Goal: Task Accomplishment & Management: Manage account settings

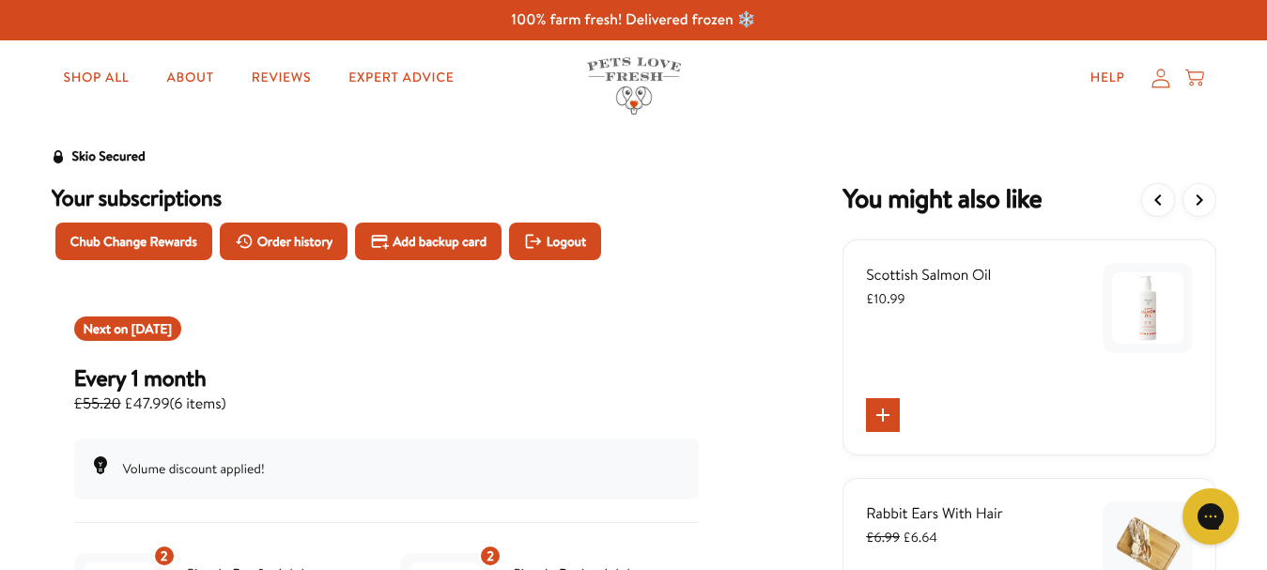
click at [1159, 77] on icon at bounding box center [1160, 79] width 19 height 20
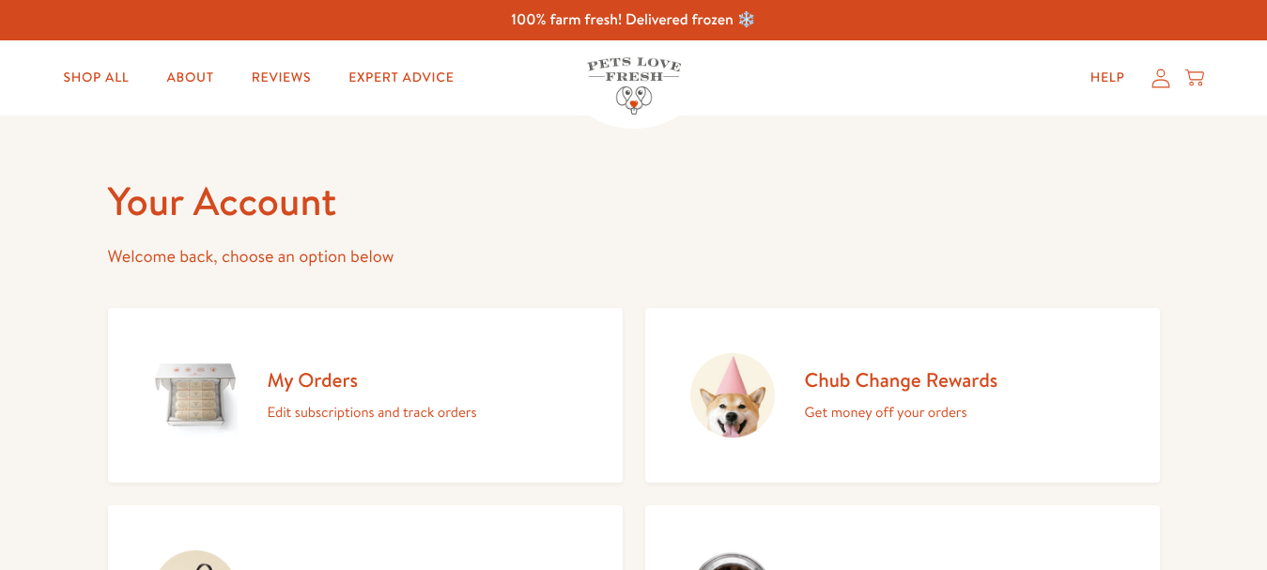
click at [286, 388] on h2 "My Orders" at bounding box center [372, 379] width 209 height 25
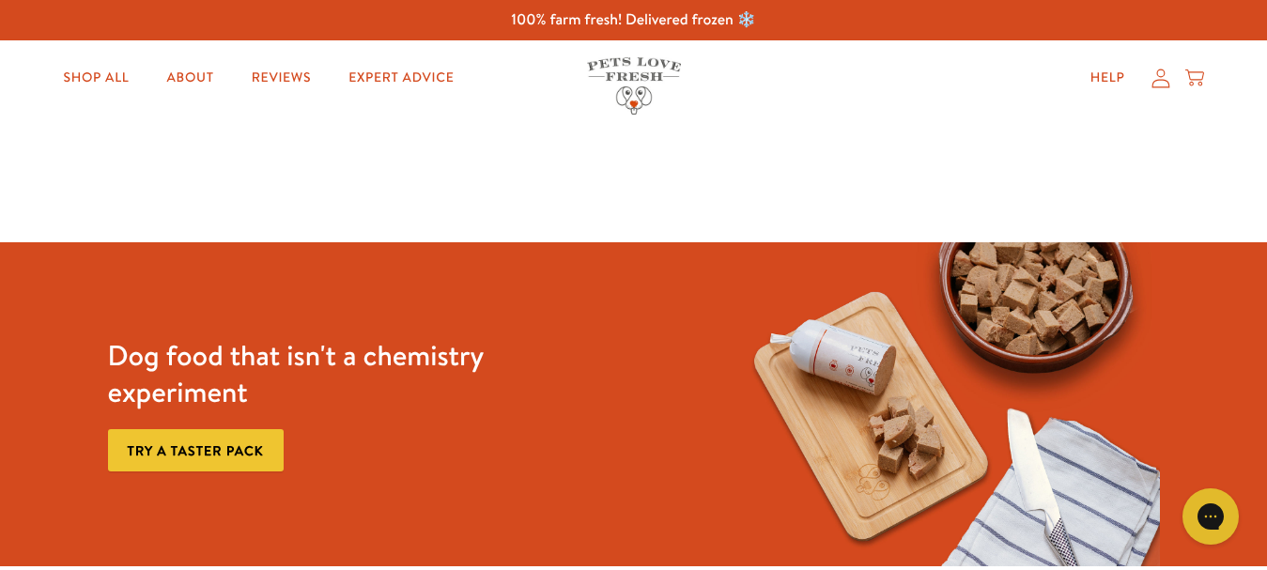
scroll to position [499, 0]
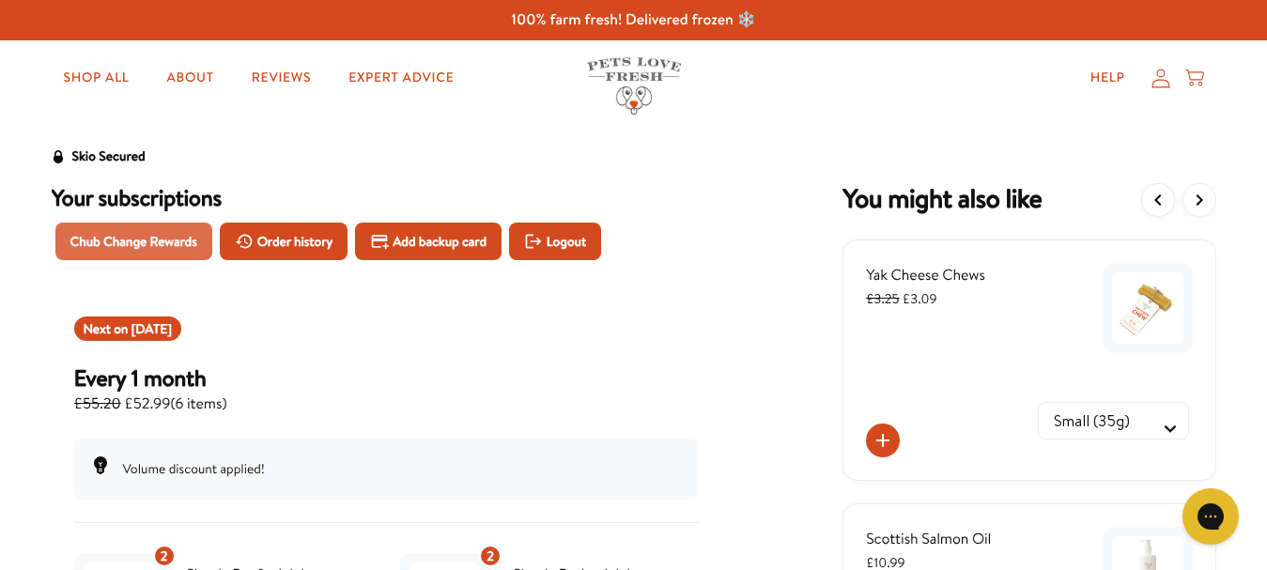
click at [167, 242] on span "Chub Change Rewards" at bounding box center [133, 241] width 127 height 21
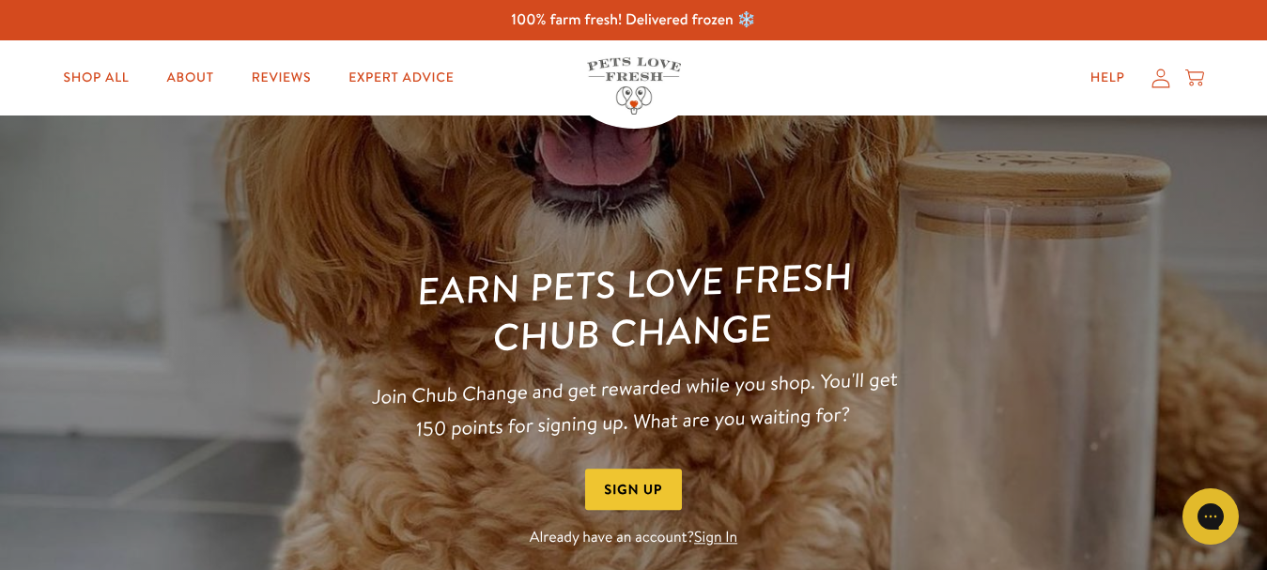
click at [718, 543] on link "Sign In" at bounding box center [715, 538] width 43 height 21
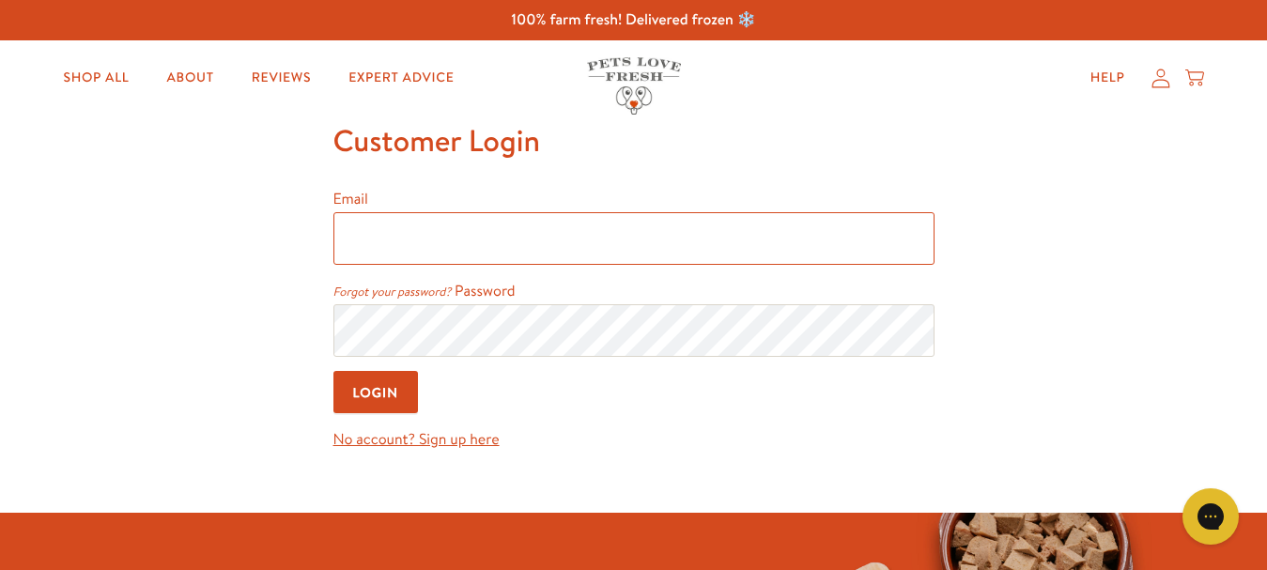
type input "myralambert0212@gmail.com"
click at [386, 395] on input "Login" at bounding box center [375, 392] width 85 height 42
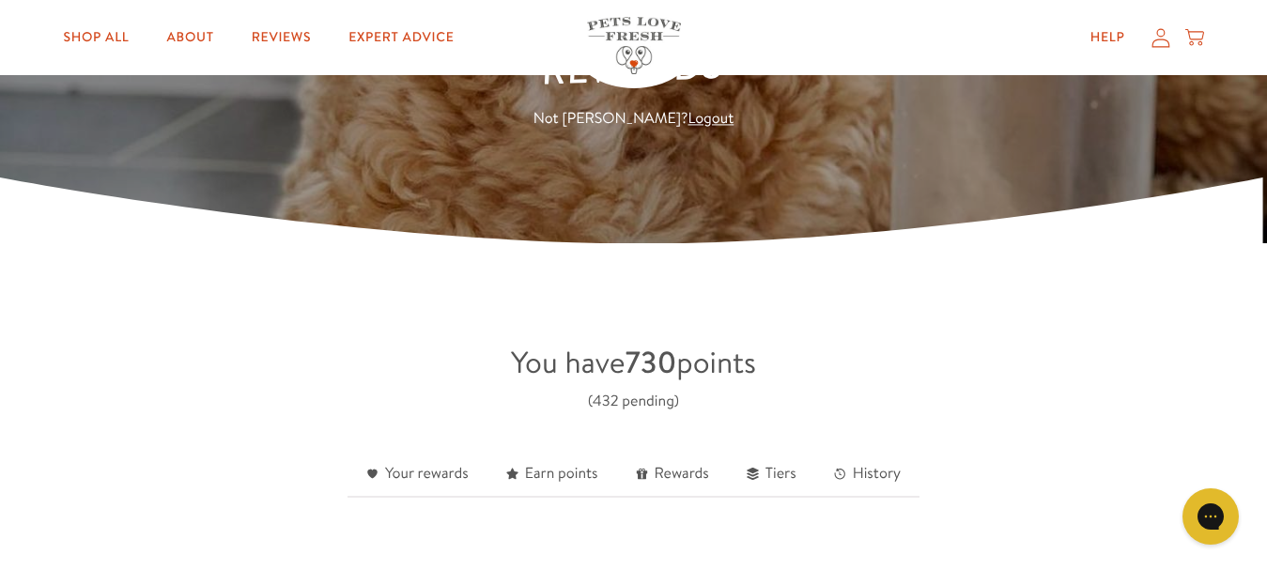
scroll to position [338, 0]
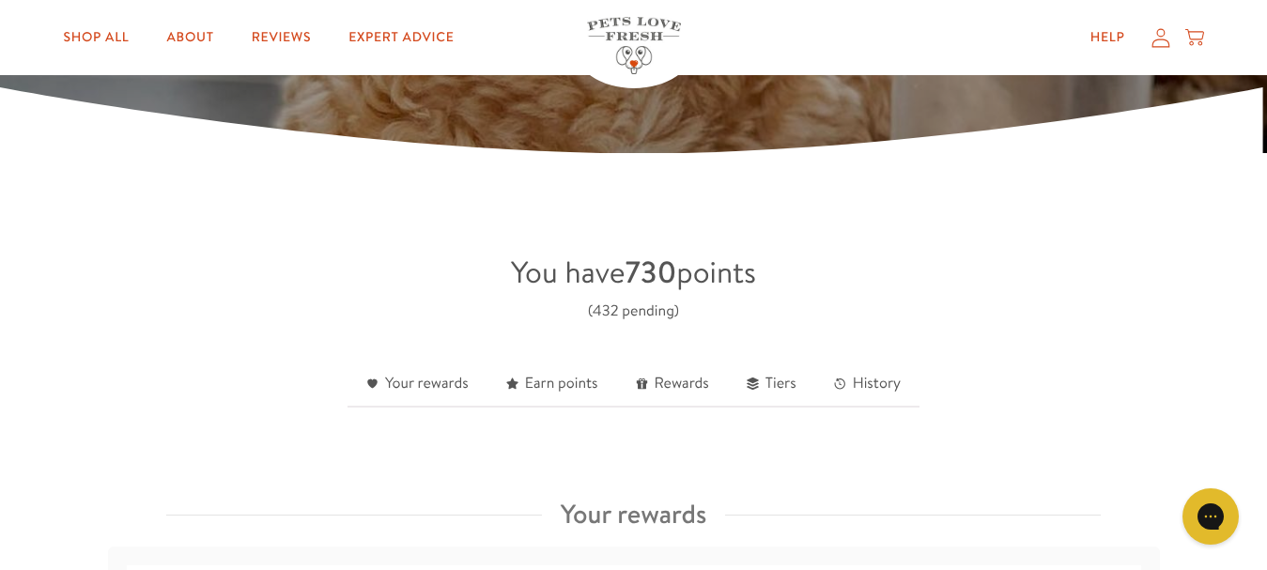
click at [1156, 33] on icon at bounding box center [1160, 37] width 19 height 20
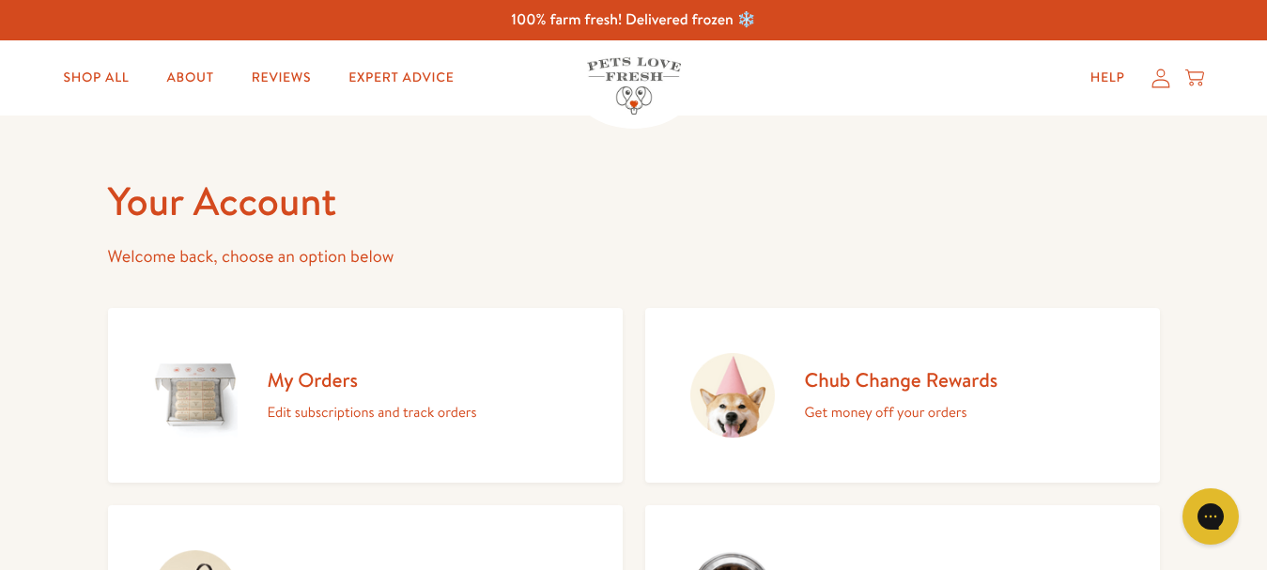
click at [324, 395] on div "My Orders Edit subscriptions and track orders" at bounding box center [372, 395] width 209 height 57
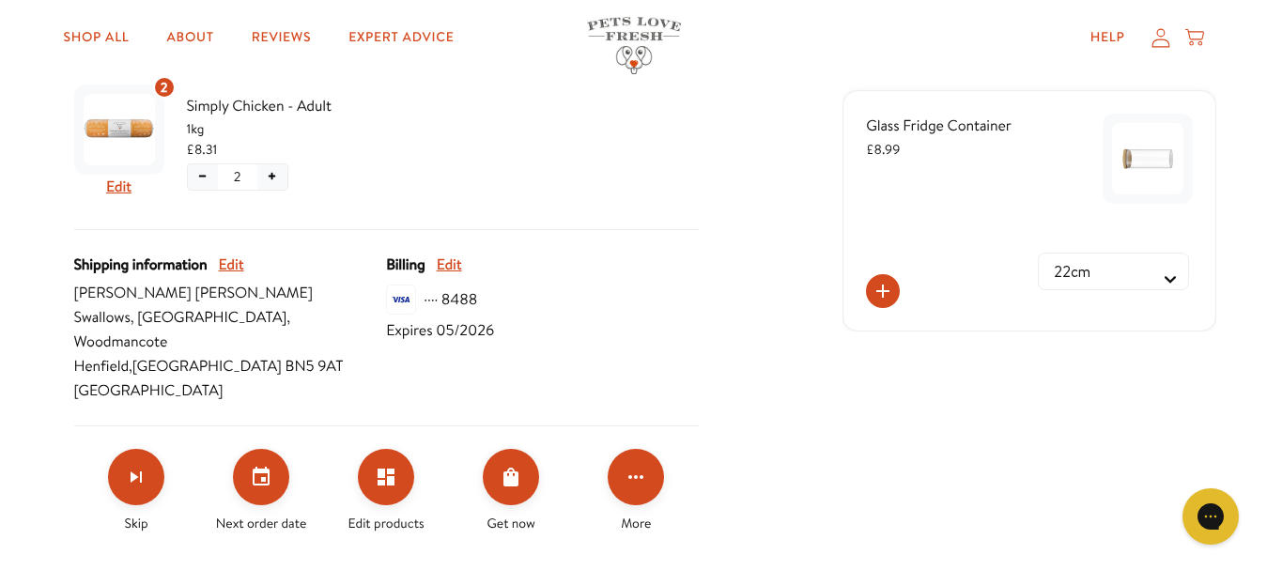
scroll to position [719, 0]
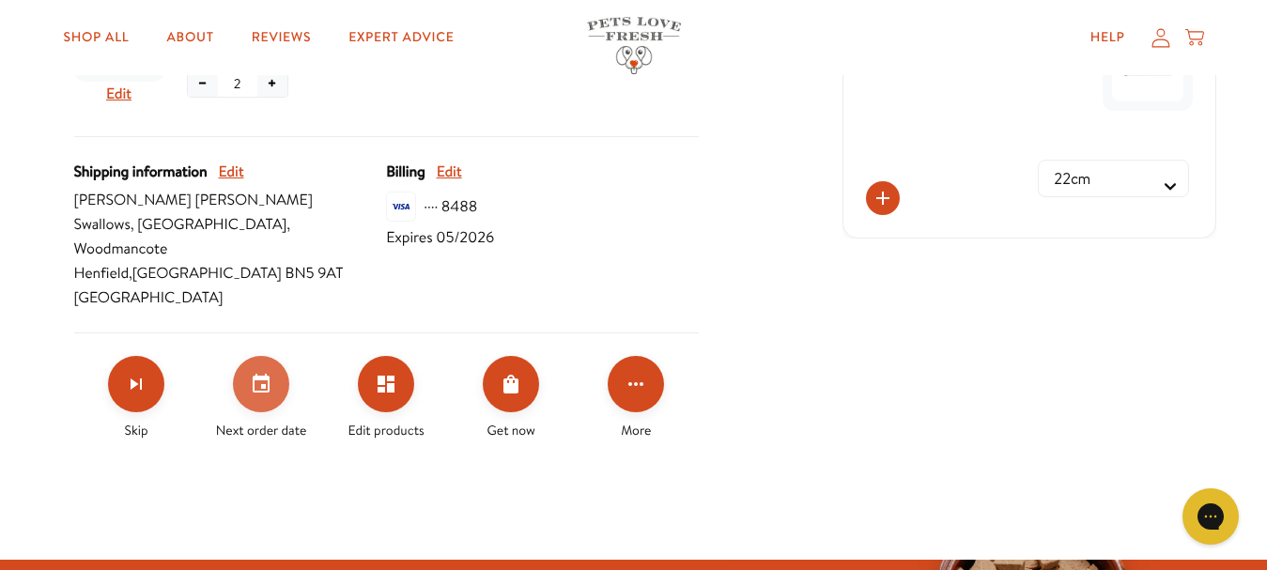
click at [265, 374] on icon "Set your next order date" at bounding box center [261, 383] width 17 height 19
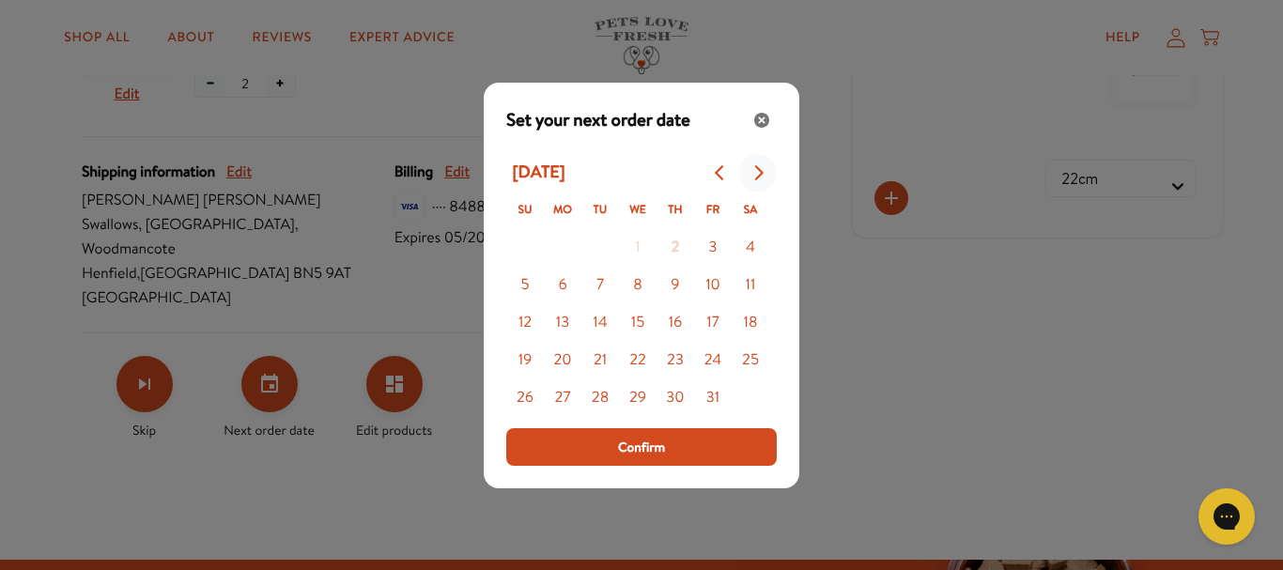
click at [754, 170] on icon "Go to next month" at bounding box center [757, 172] width 15 height 15
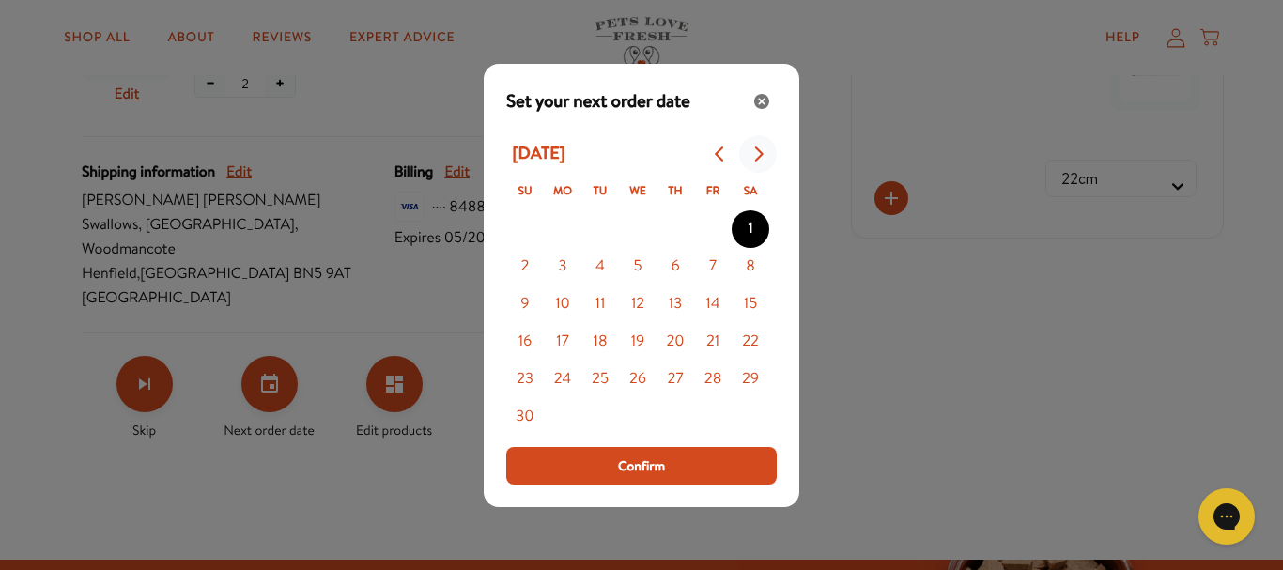
click at [754, 170] on button "Go to next month" at bounding box center [758, 154] width 38 height 38
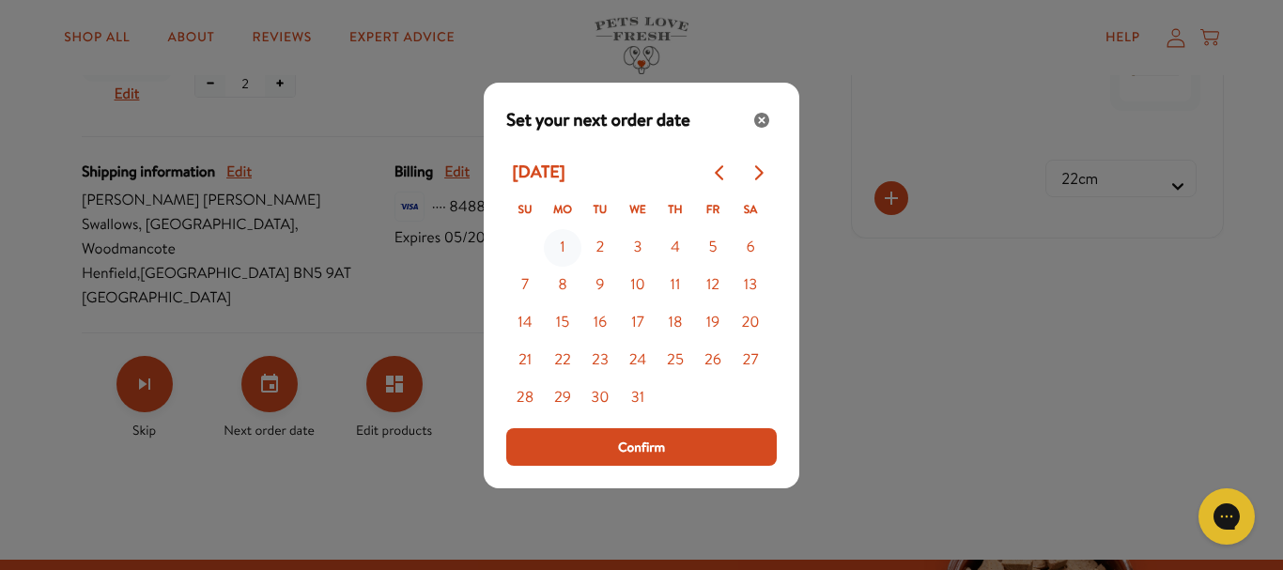
click at [558, 246] on button "1" at bounding box center [563, 248] width 38 height 38
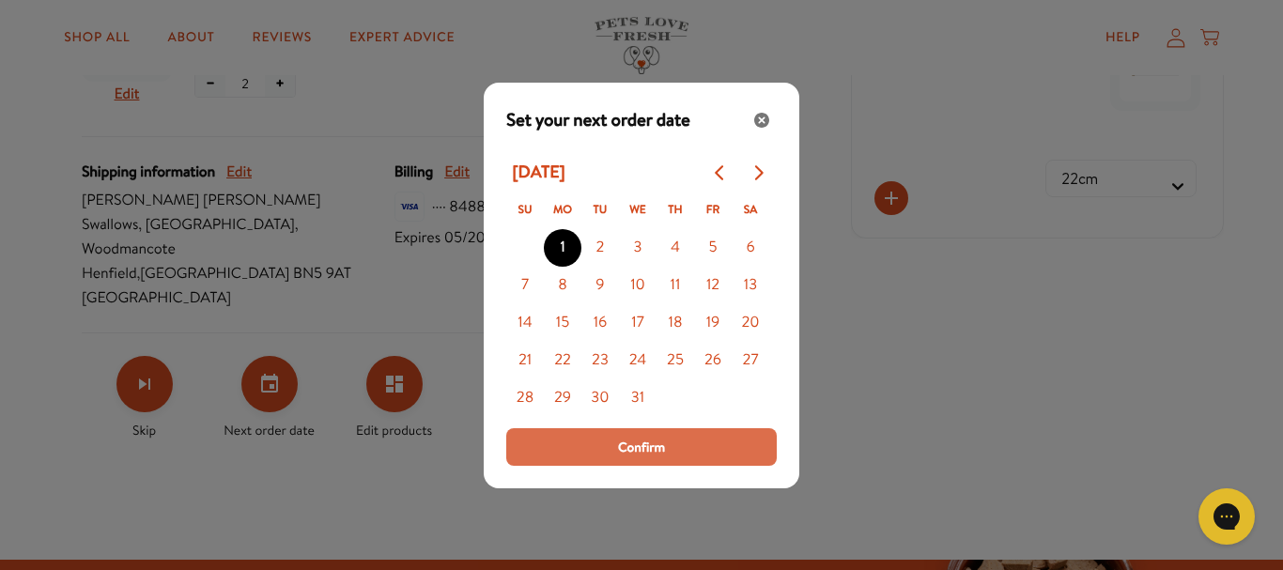
click at [634, 449] on span "Confirm" at bounding box center [641, 447] width 47 height 21
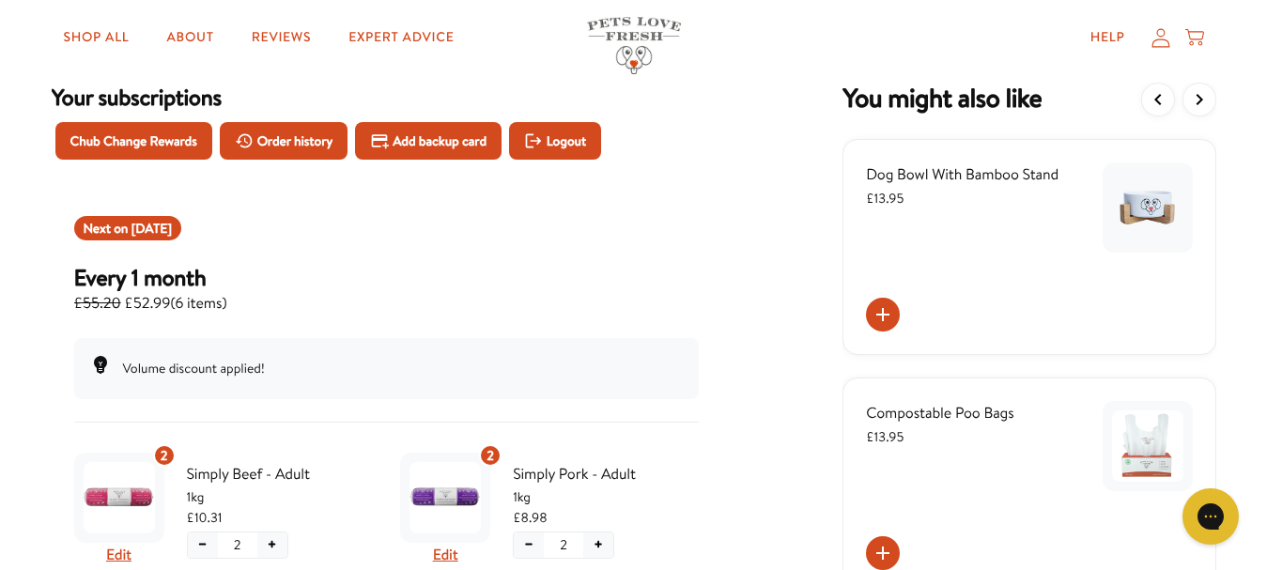
scroll to position [93, 0]
